Goal: Find specific page/section: Find specific page/section

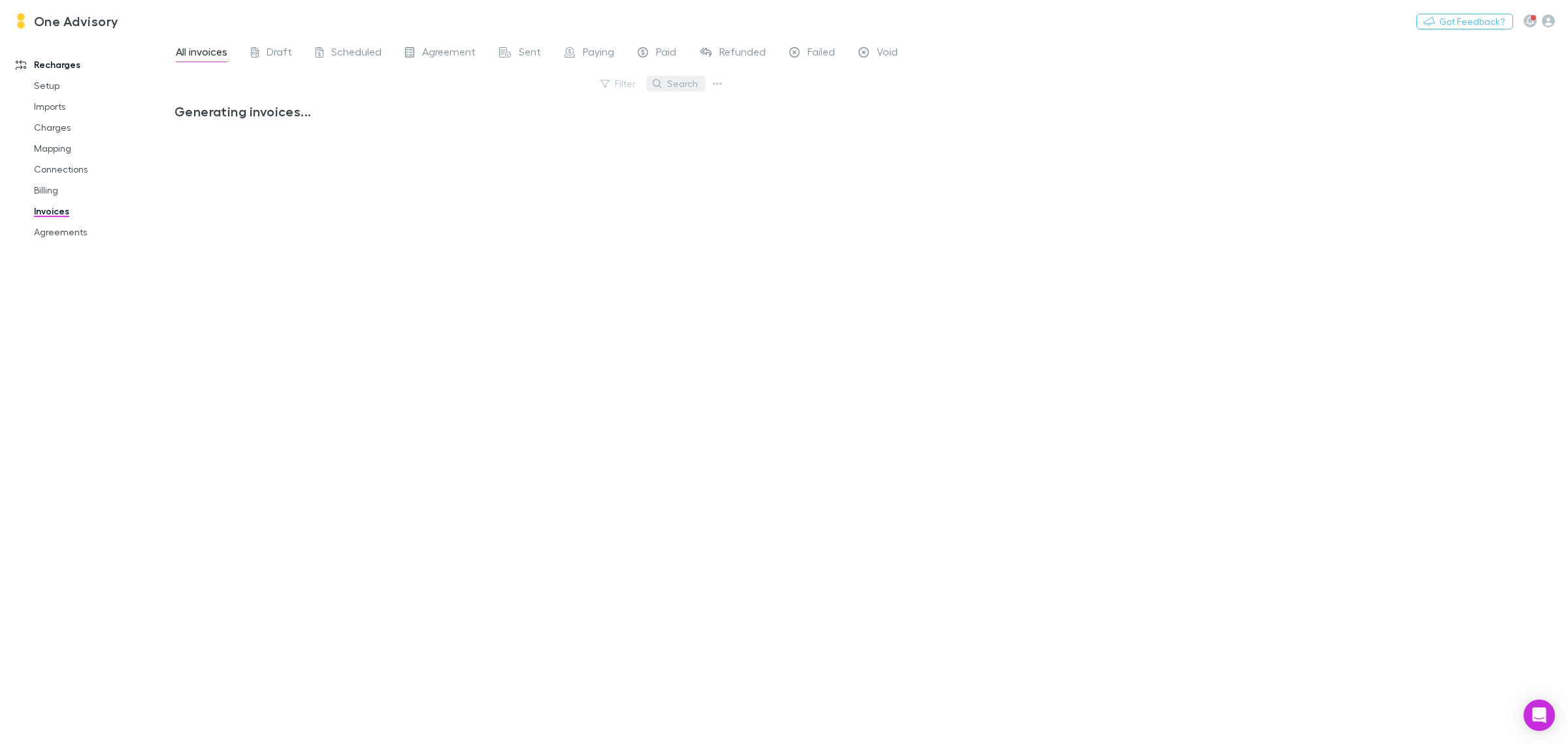
click at [675, 84] on button "Search" at bounding box center [675, 84] width 59 height 16
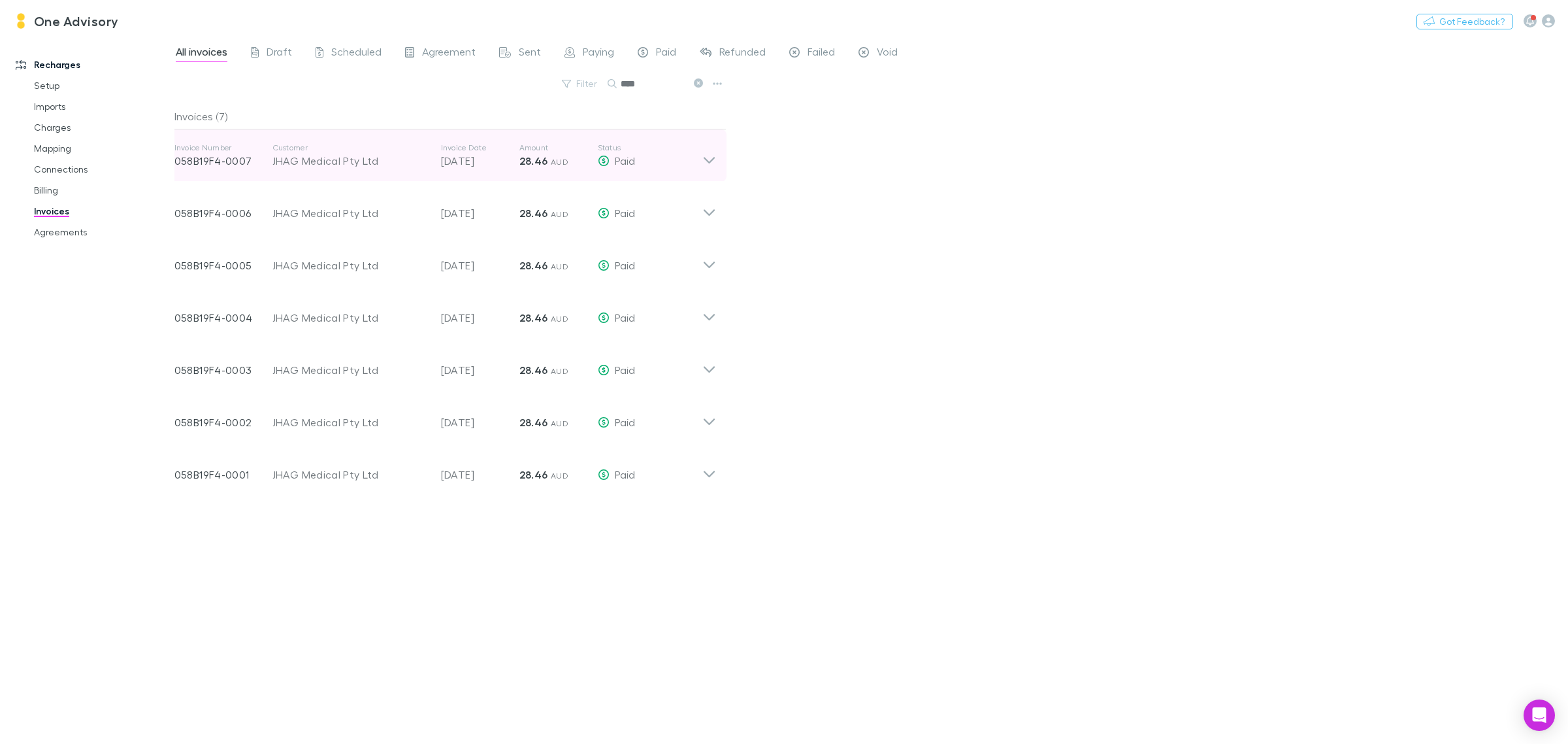
type input "****"
click at [706, 164] on icon at bounding box center [709, 156] width 14 height 26
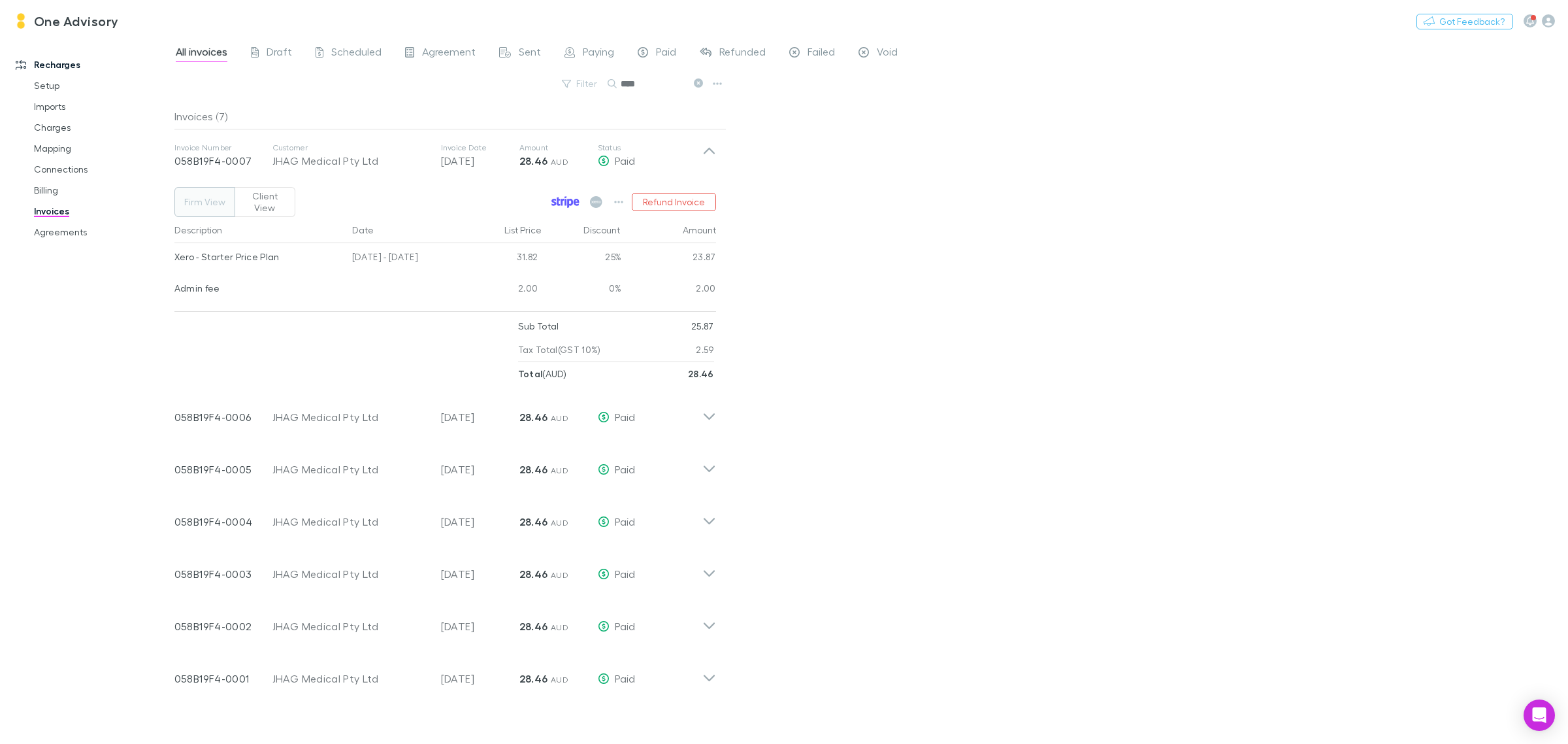
click at [563, 196] on icon at bounding box center [565, 202] width 28 height 12
